Goal: Task Accomplishment & Management: Complete application form

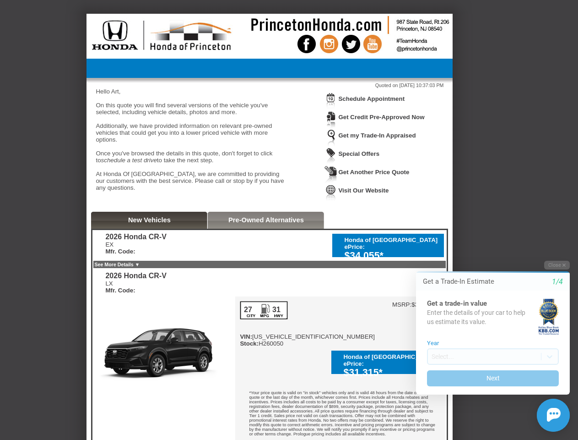
click at [331, 108] on img at bounding box center [331, 101] width 13 height 17
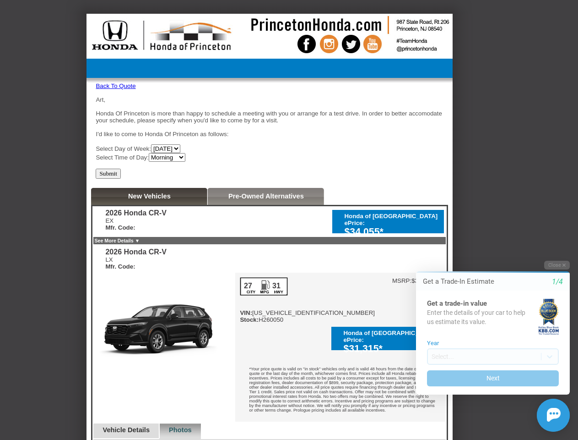
click at [377, 99] on div "Art, Honda Of Princeton is more than happy to schedule a meeting with you or ar…" at bounding box center [270, 128] width 348 height 65
click at [149, 224] on div "EX Mfr. Code:" at bounding box center [135, 224] width 61 height 14
click at [266, 224] on div "2026 Honda CR-V EX Mfr. Code: Honda of [GEOGRAPHIC_DATA] ePrice: $34,055* 2026 …" at bounding box center [269, 425] width 357 height 441
click at [120, 267] on div "LX Mfr. Code:" at bounding box center [135, 263] width 61 height 14
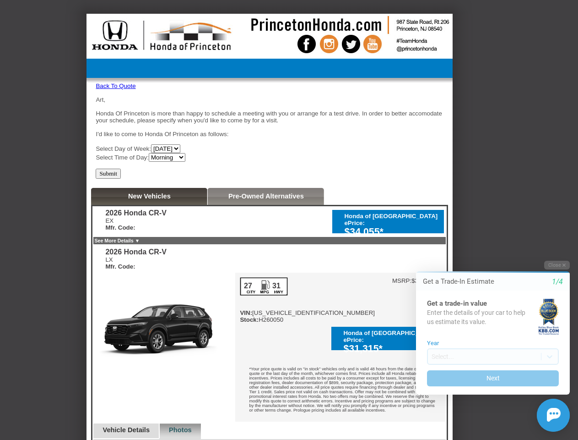
click at [557, 264] on button "Close" at bounding box center [558, 265] width 26 height 9
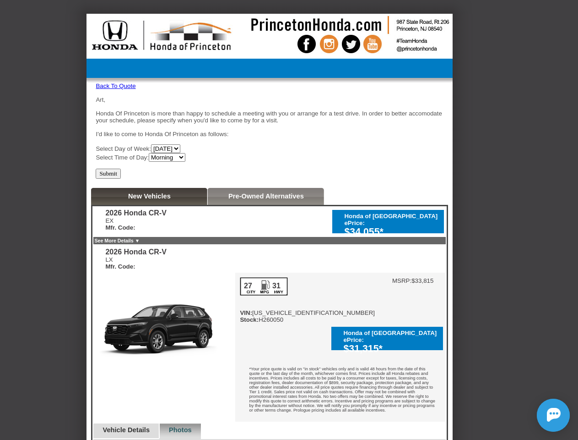
click at [493, 378] on div "Back To Quote Art, Honda Of Princeton is more than happy to schedule a meeting …" at bounding box center [289, 436] width 578 height 844
click at [554, 414] on img at bounding box center [554, 415] width 14 height 14
